Goal: Ask a question

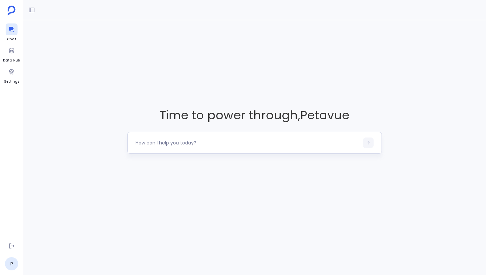
click at [167, 145] on textarea at bounding box center [248, 143] width 224 height 7
type textarea "Show me all contacts created in the last 90 days who have recently requested a …"
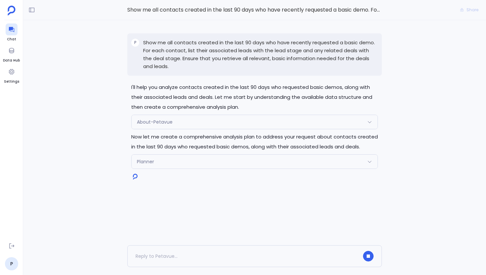
click at [153, 159] on span "Planner" at bounding box center [145, 161] width 17 height 7
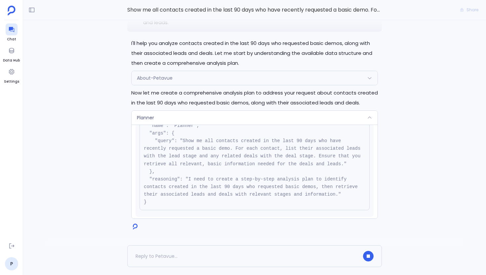
scroll to position [74, 0]
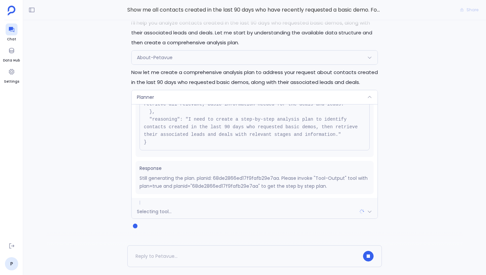
click at [199, 100] on div "Planner" at bounding box center [255, 97] width 246 height 14
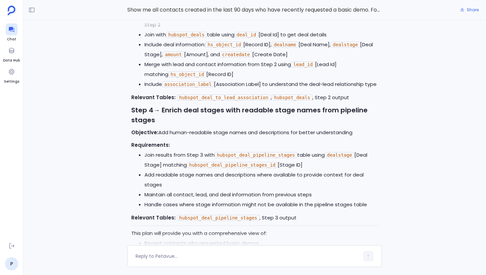
scroll to position [0, 0]
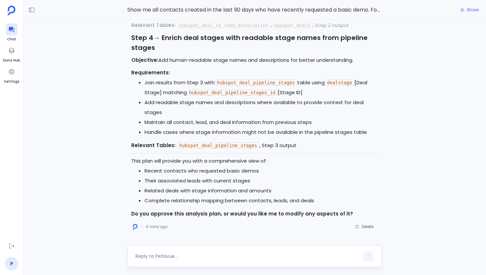
click at [178, 255] on textarea at bounding box center [248, 256] width 224 height 7
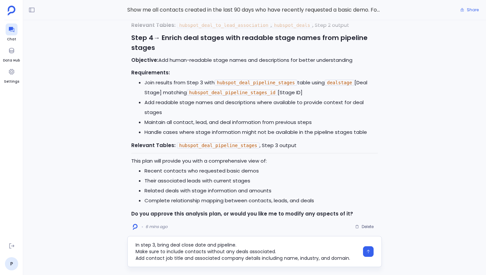
type textarea "Can you make below changes - In step one, only keep 'basic demo' value in recen…"
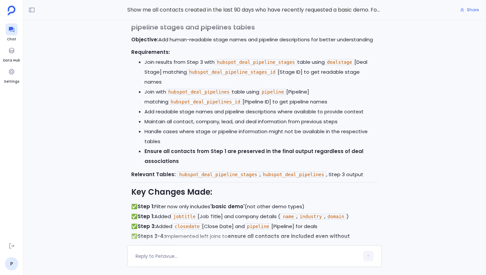
scroll to position [-55, 0]
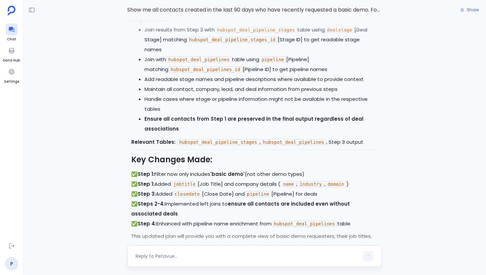
click at [173, 255] on textarea at bounding box center [248, 256] width 224 height 7
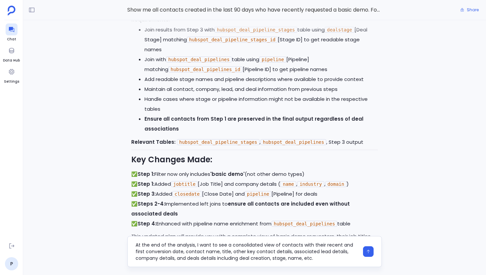
type textarea "At the end of the analysis, I want to see a consolidated view of contacts with …"
